Goal: Check status: Check status

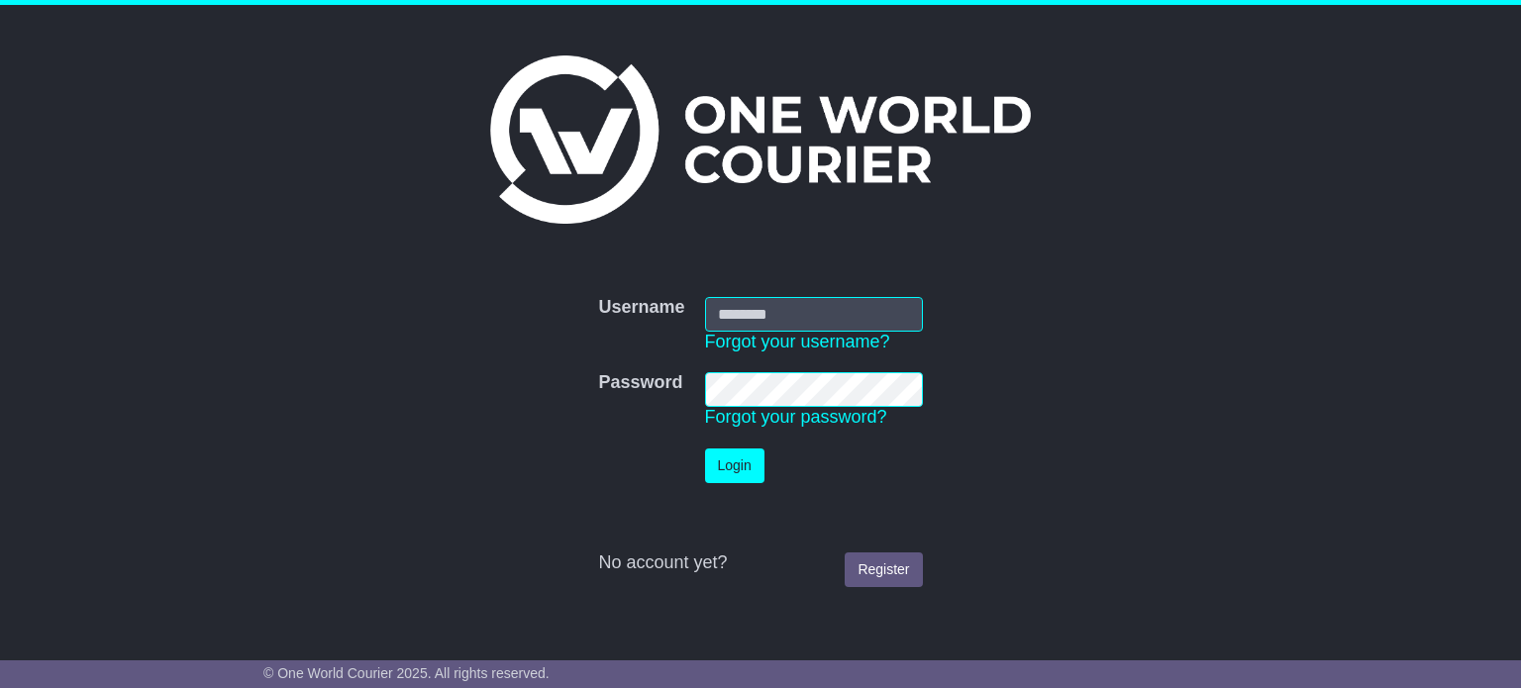
type input "**********"
click at [753, 466] on button "Login" at bounding box center [734, 466] width 59 height 35
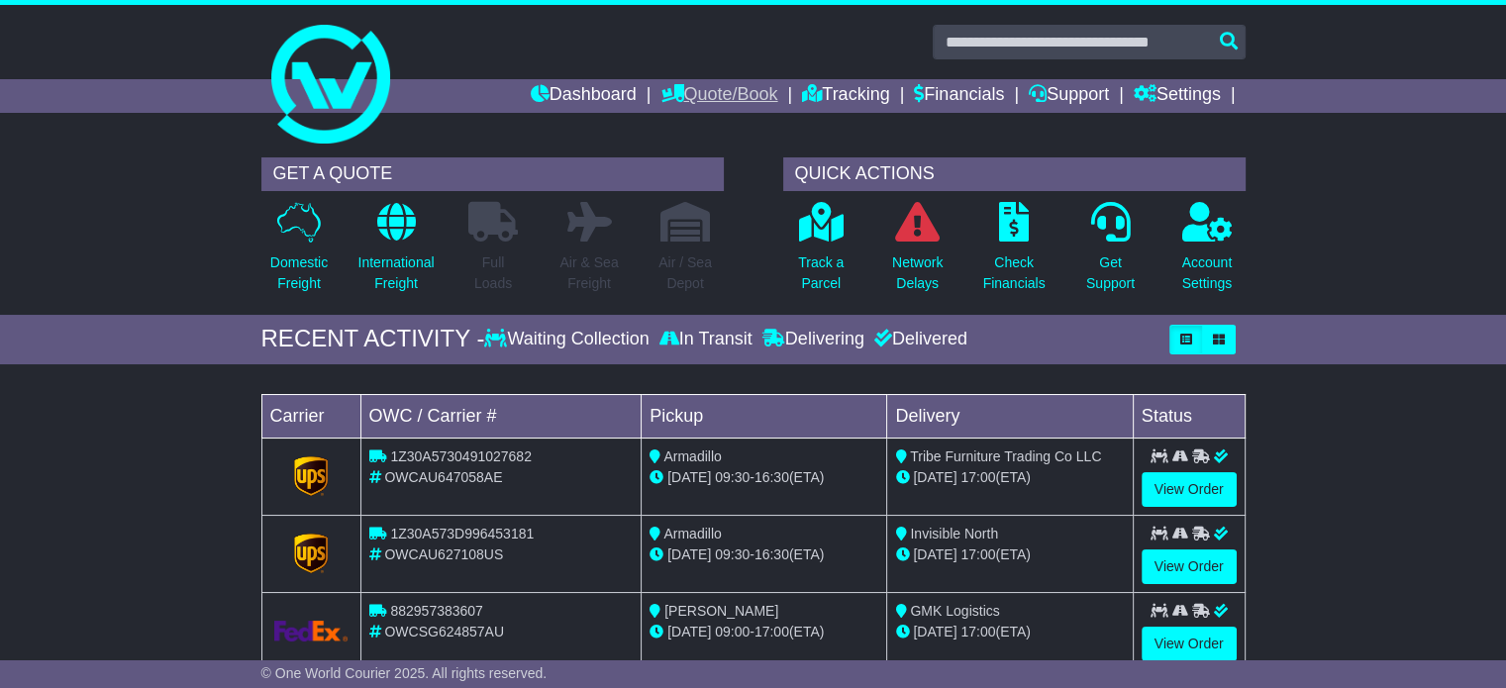
click at [693, 81] on link "Quote/Book" at bounding box center [719, 96] width 117 height 34
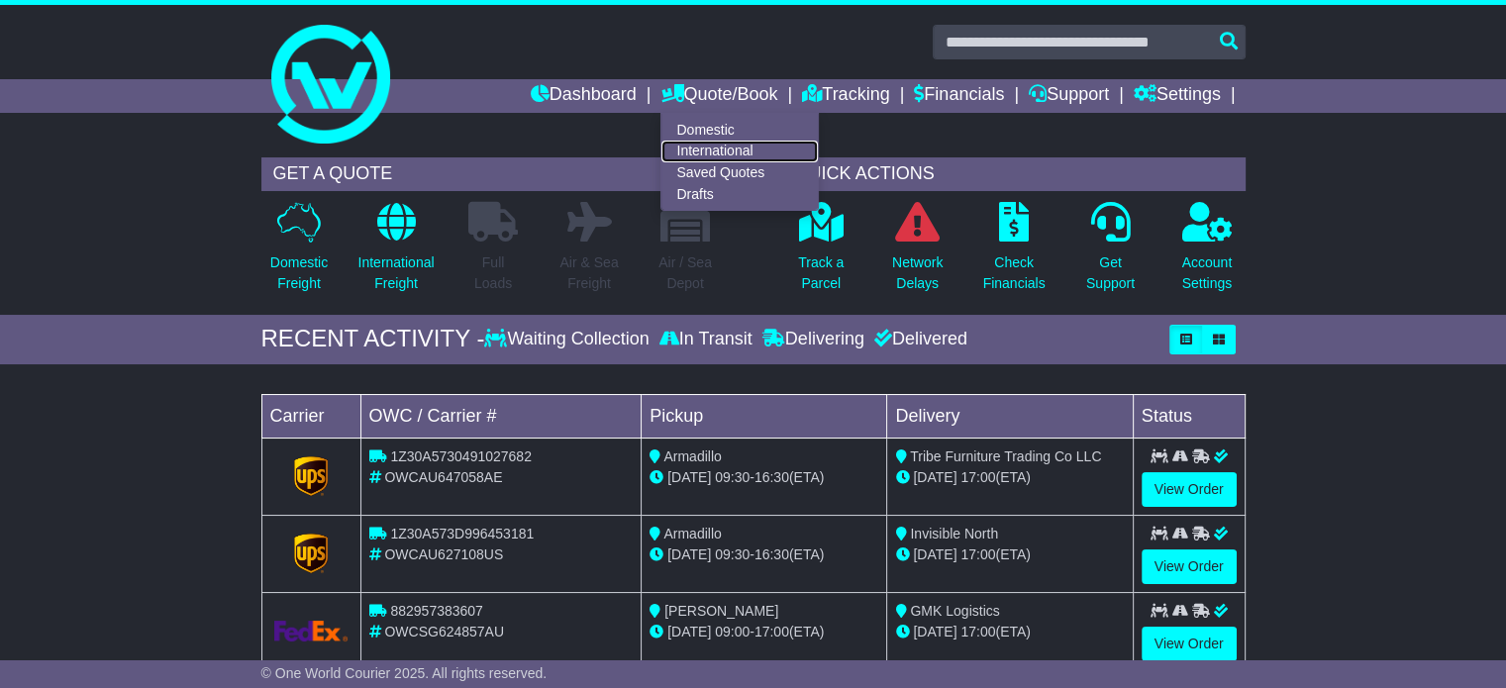
click at [697, 146] on link "International" at bounding box center [739, 152] width 156 height 22
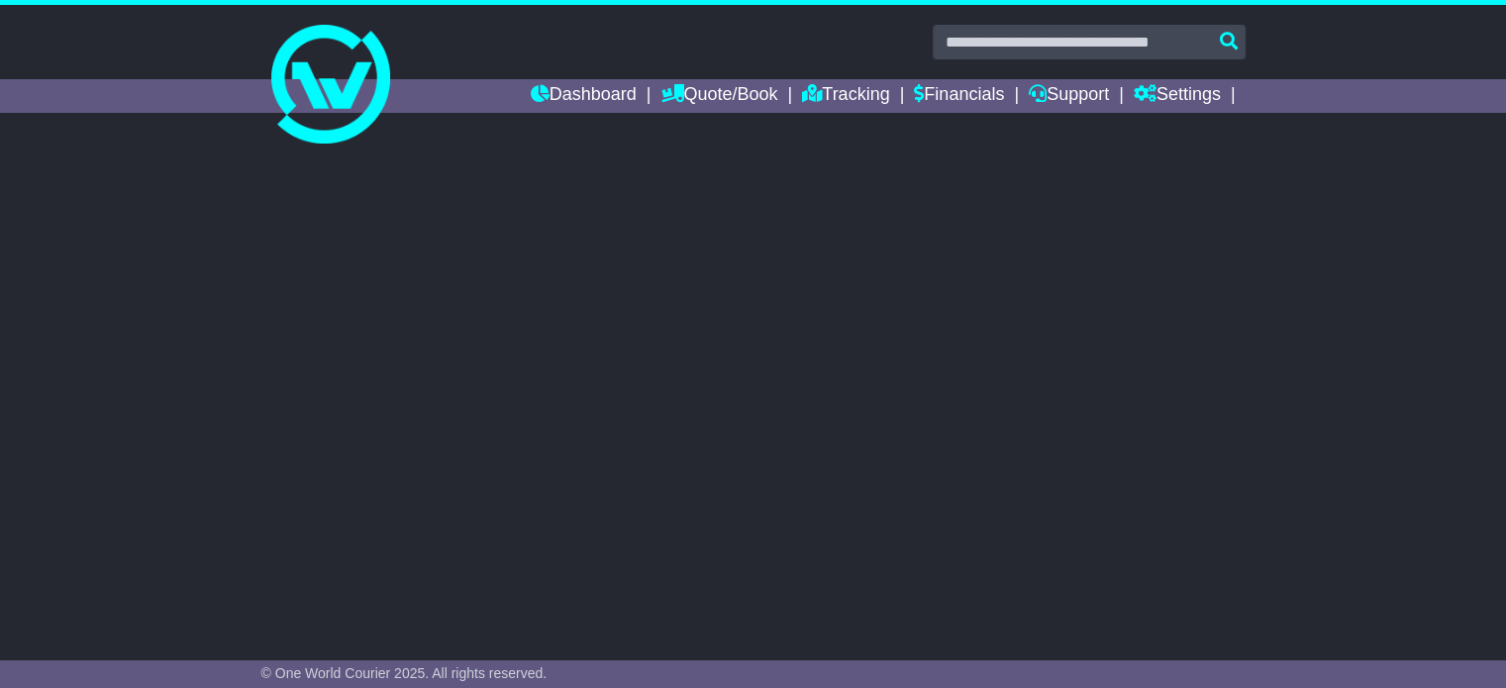
select select "**"
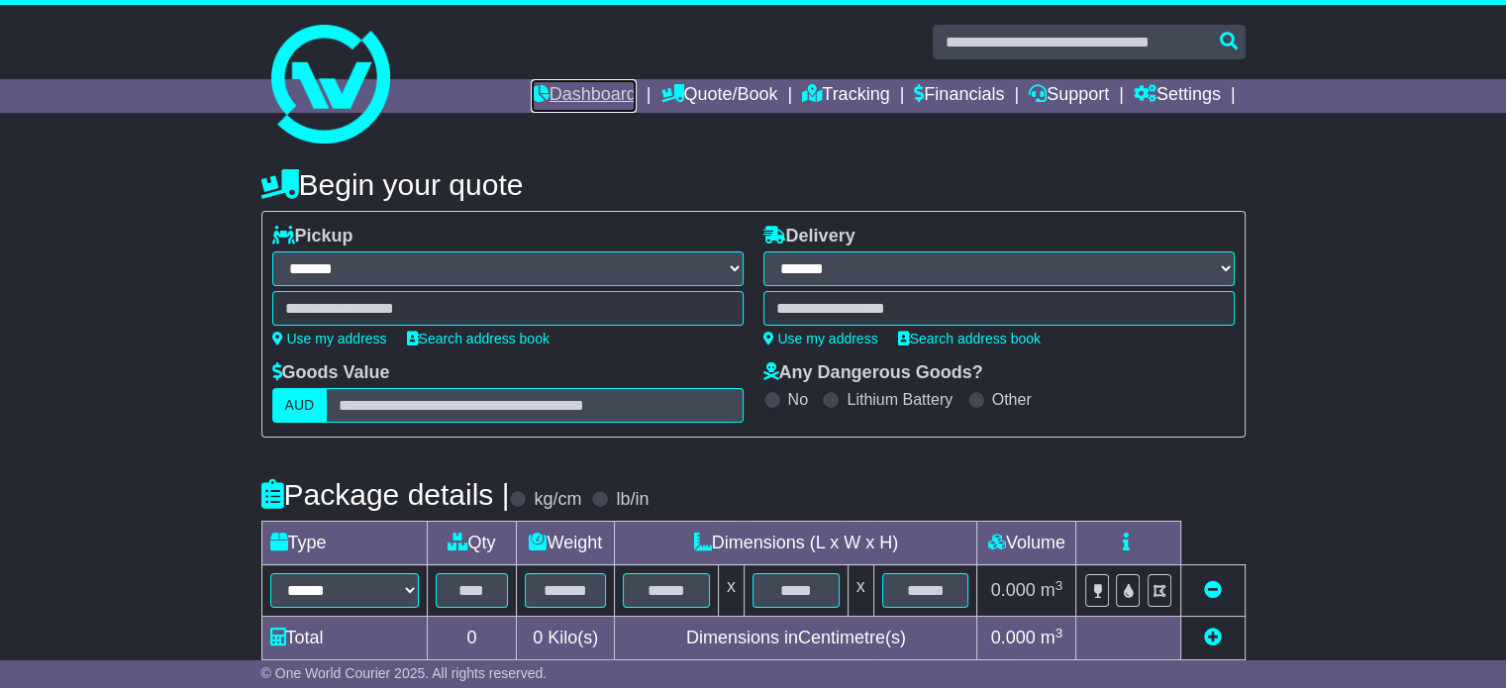
click at [547, 89] on link "Dashboard" at bounding box center [584, 96] width 106 height 34
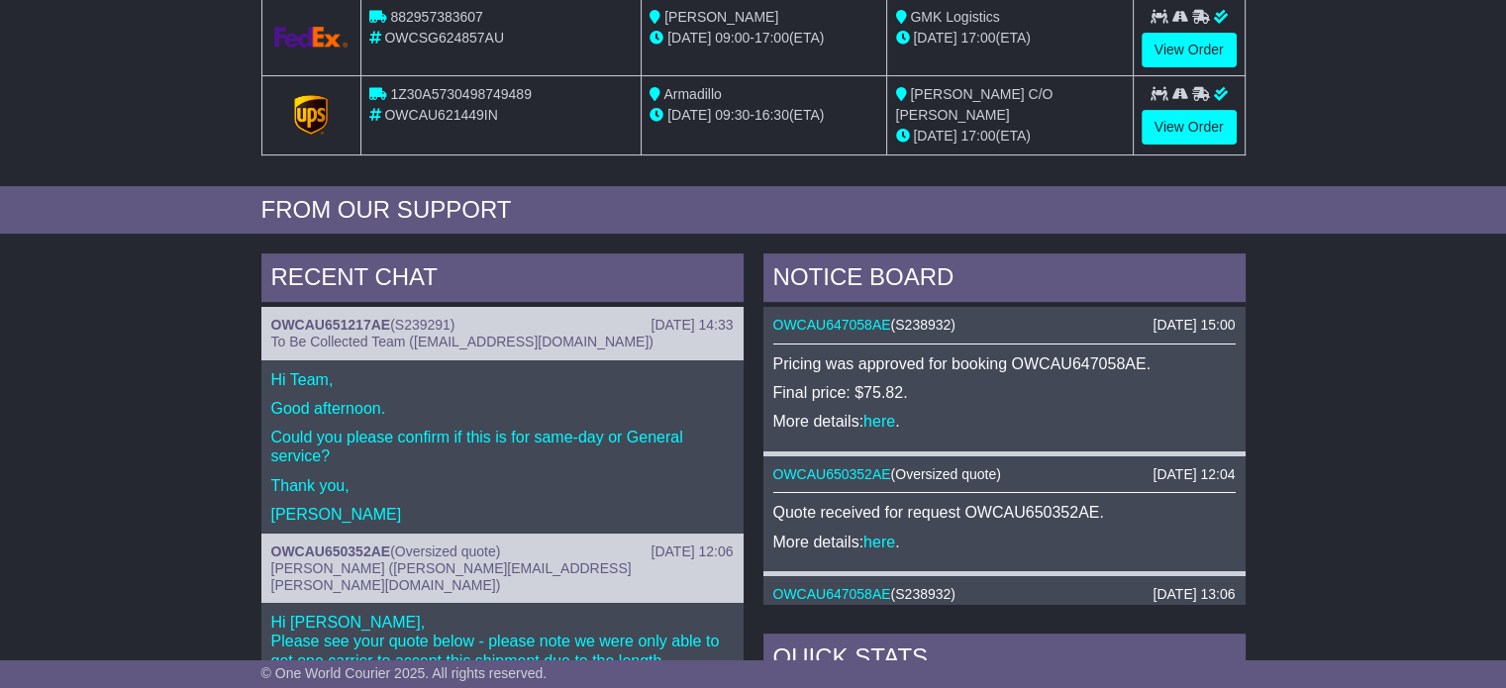
scroll to position [99, 0]
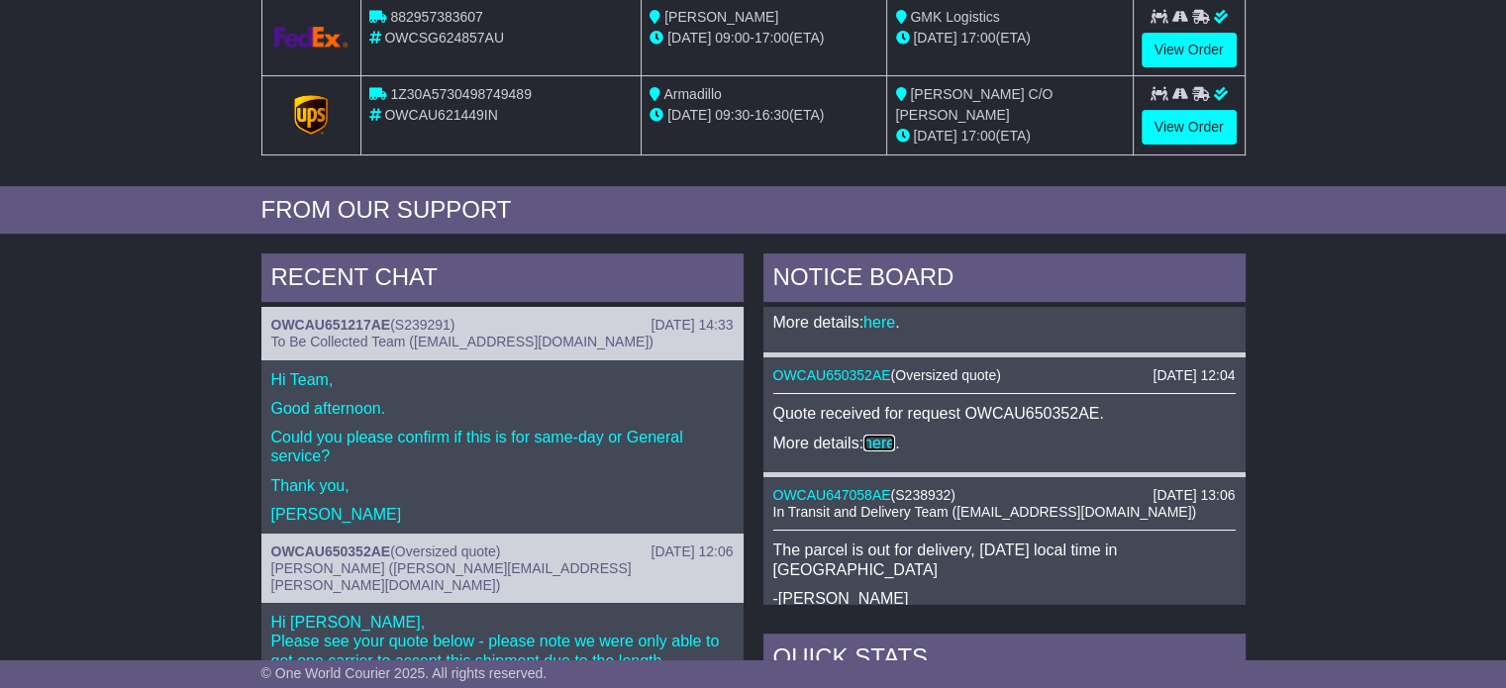
click at [893, 439] on link "here" at bounding box center [880, 443] width 32 height 17
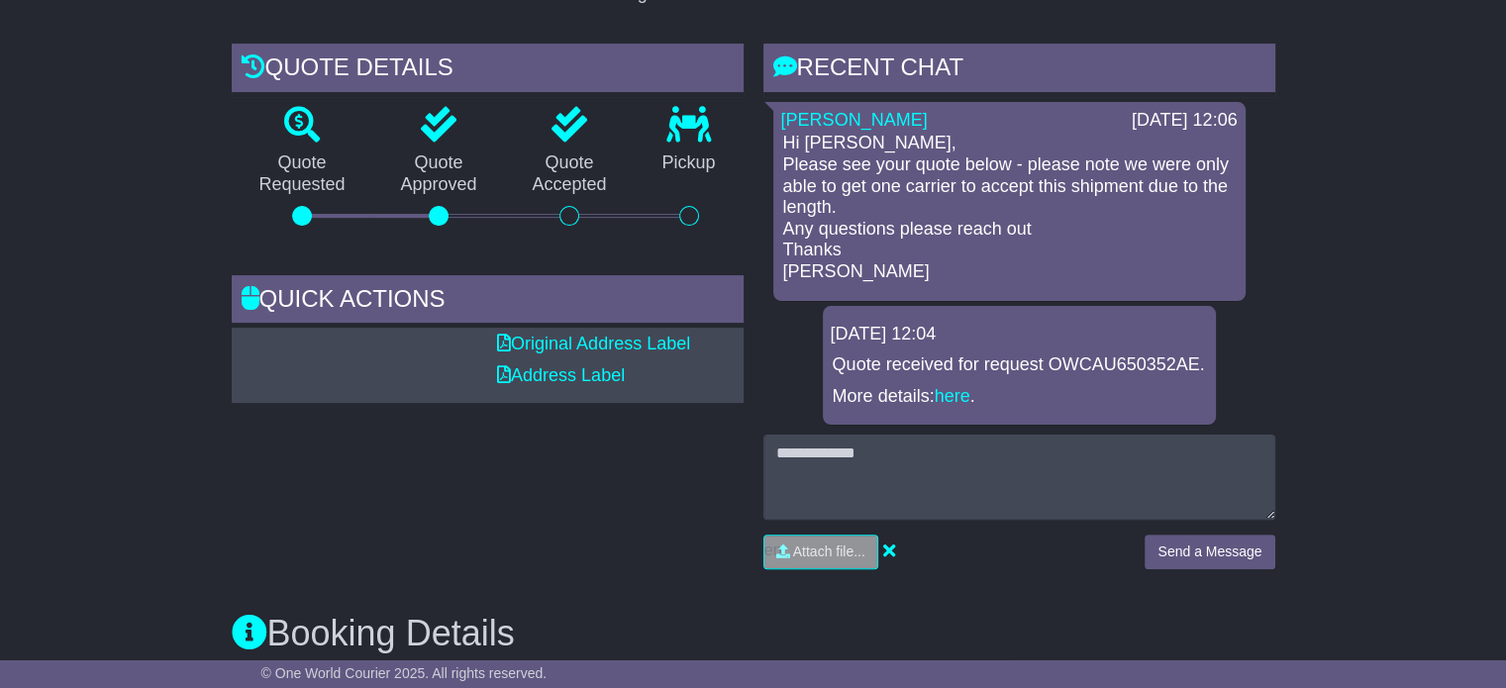
scroll to position [495, 0]
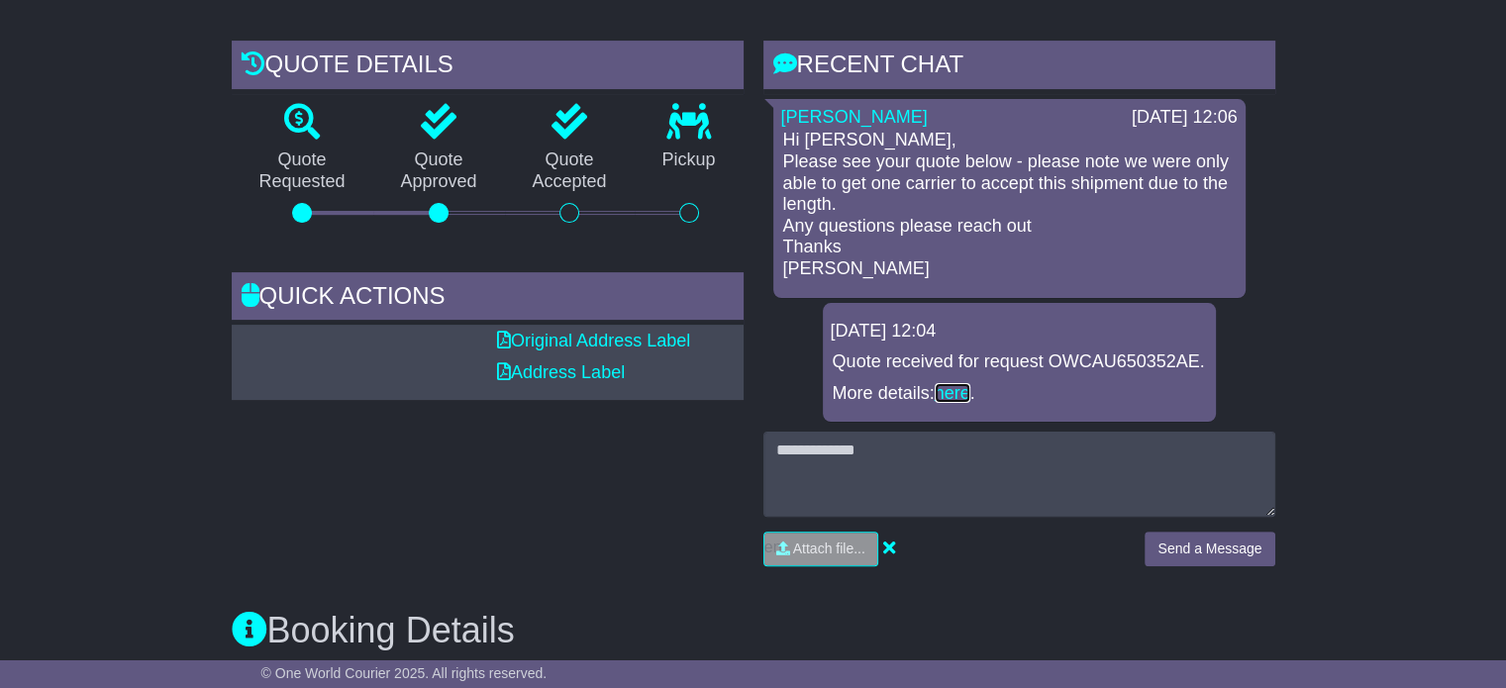
click at [947, 402] on link "here" at bounding box center [953, 393] width 36 height 20
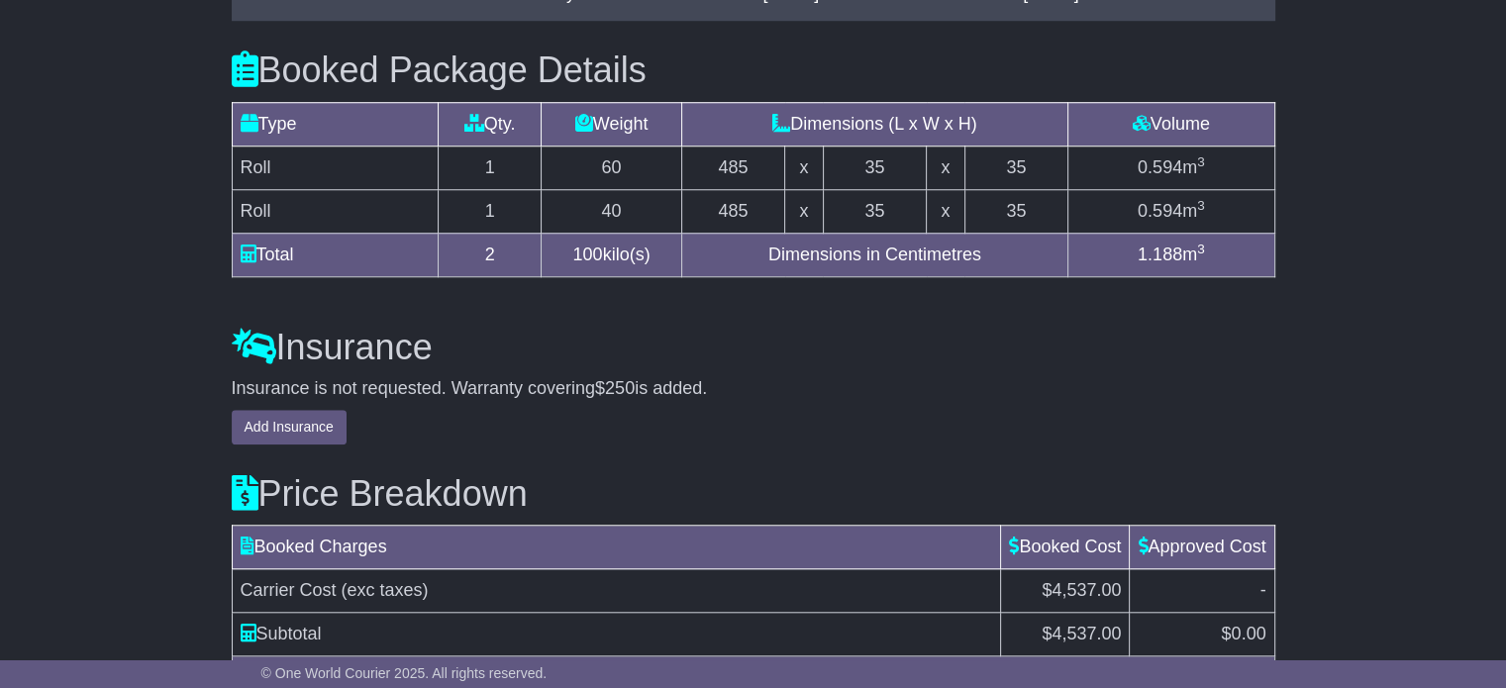
scroll to position [1830, 0]
